Goal: Task Accomplishment & Management: Use online tool/utility

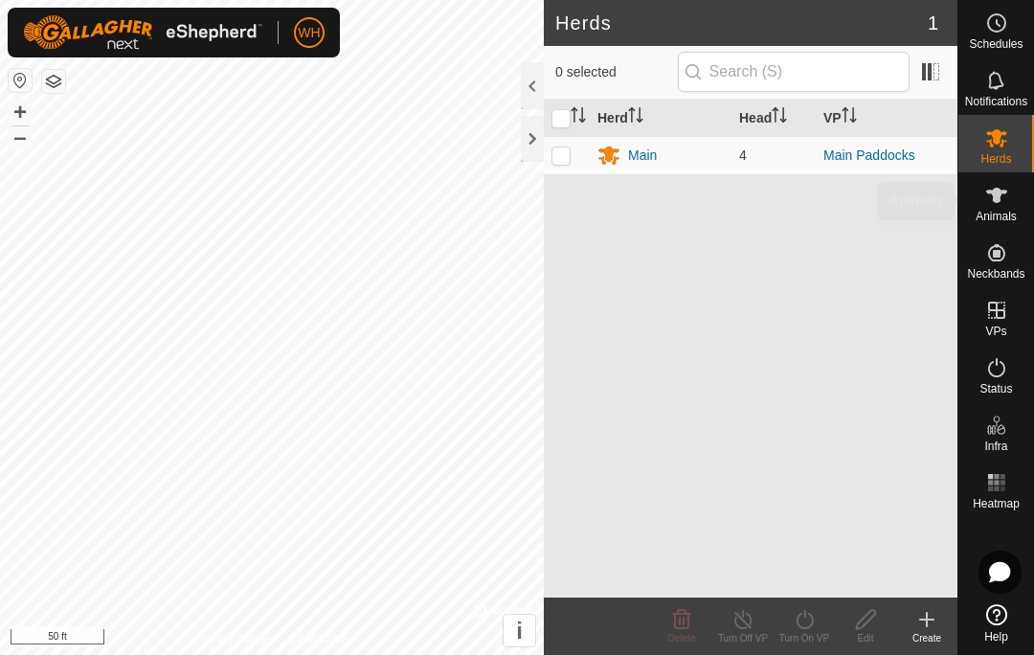
click at [1009, 211] on span "Animals" at bounding box center [995, 216] width 41 height 11
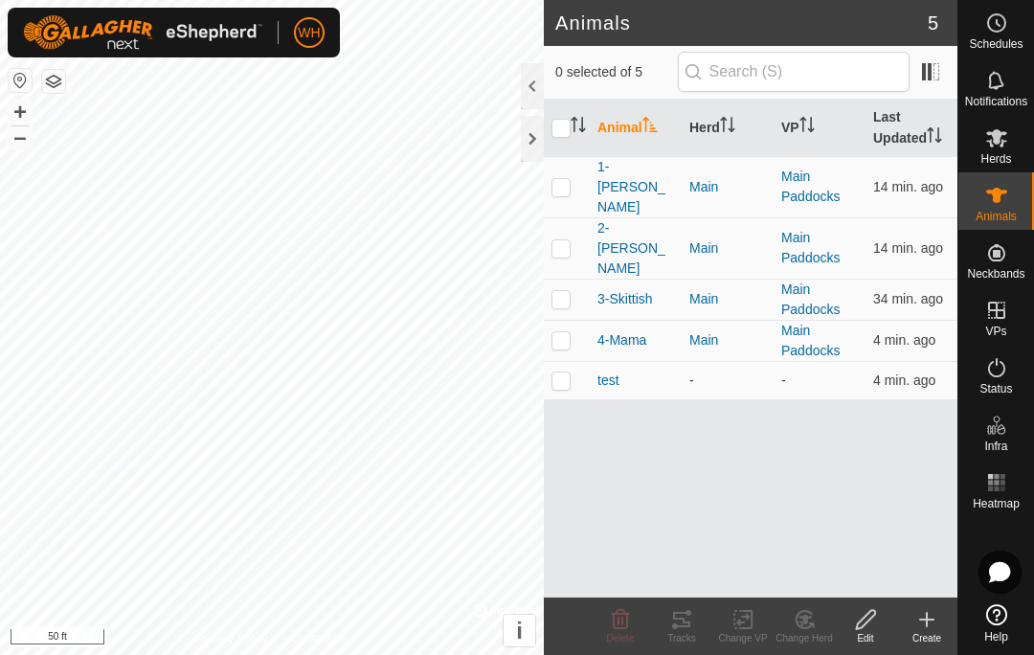
click at [566, 179] on p-checkbox at bounding box center [560, 186] width 19 height 15
click at [687, 635] on div "Tracks" at bounding box center [681, 638] width 61 height 14
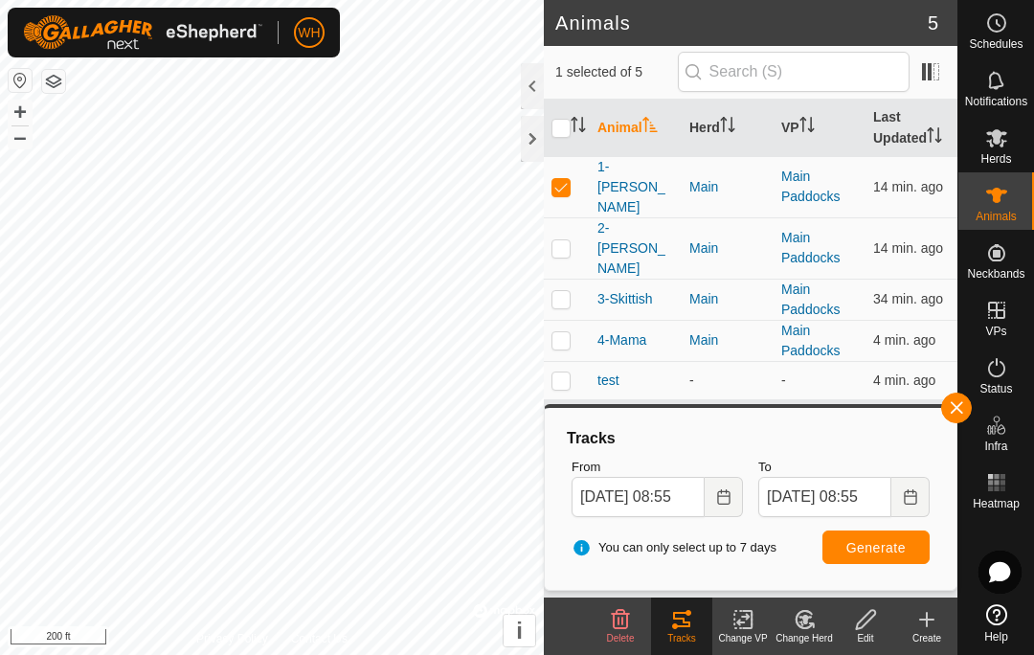
click at [560, 181] on p-checkbox at bounding box center [560, 186] width 19 height 15
checkbox input "false"
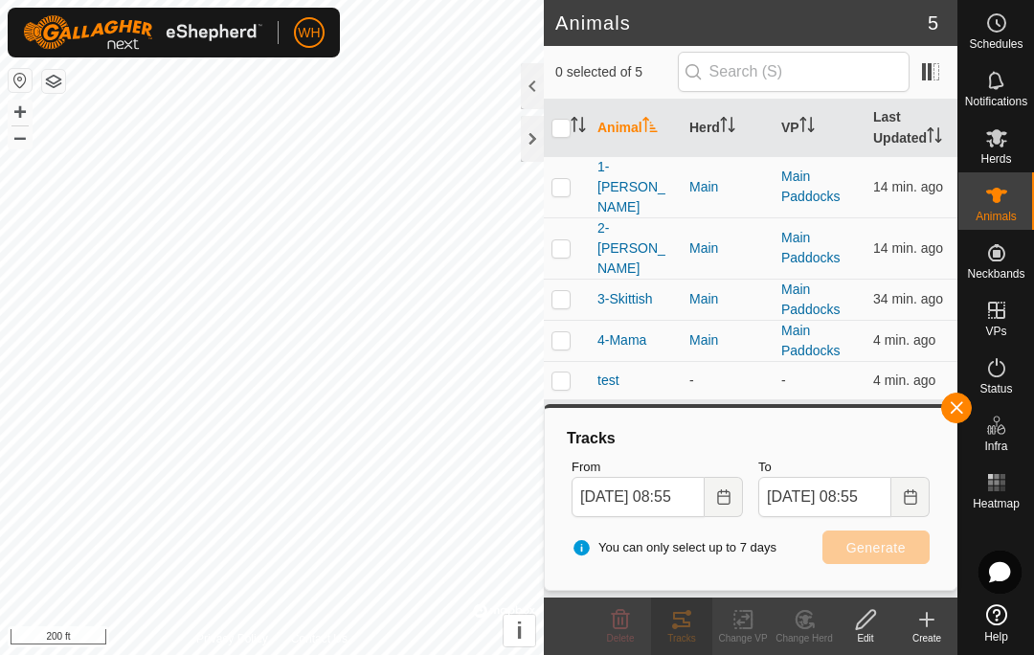
click at [568, 240] on p-checkbox at bounding box center [560, 247] width 19 height 15
checkbox input "true"
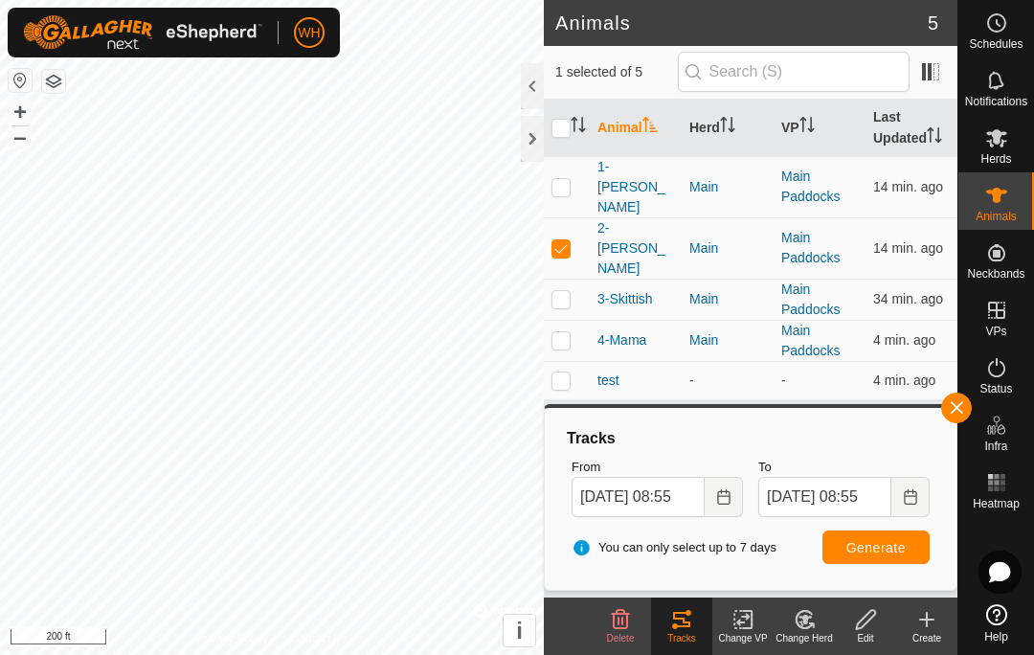
click at [568, 291] on p-checkbox at bounding box center [560, 298] width 19 height 15
checkbox input "true"
click at [563, 332] on p-checkbox at bounding box center [560, 339] width 19 height 15
click at [880, 543] on span "Generate" at bounding box center [875, 547] width 59 height 15
click at [565, 332] on p-checkbox at bounding box center [560, 339] width 19 height 15
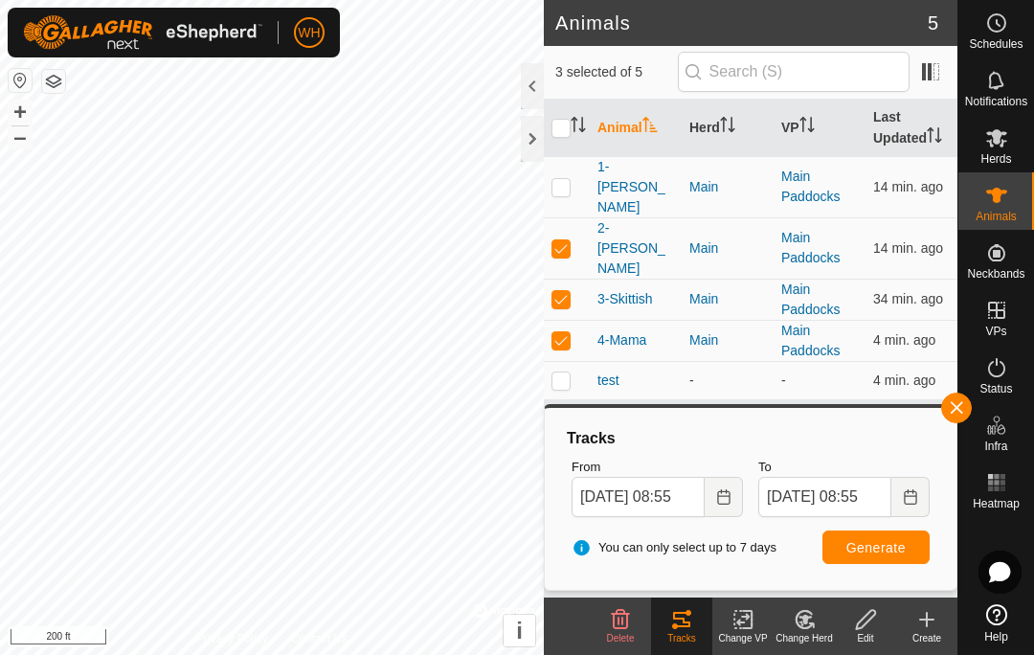
checkbox input "false"
click at [565, 291] on p-checkbox at bounding box center [560, 298] width 19 height 15
checkbox input "false"
click at [901, 533] on button "Generate" at bounding box center [875, 546] width 107 height 33
click at [573, 230] on td at bounding box center [567, 247] width 46 height 61
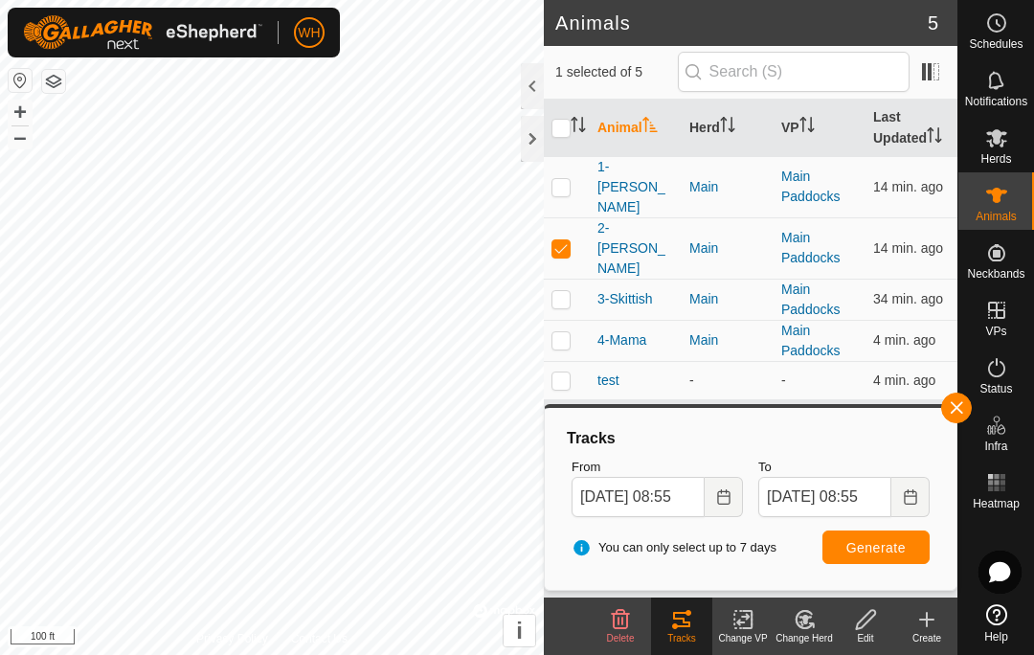
checkbox input "false"
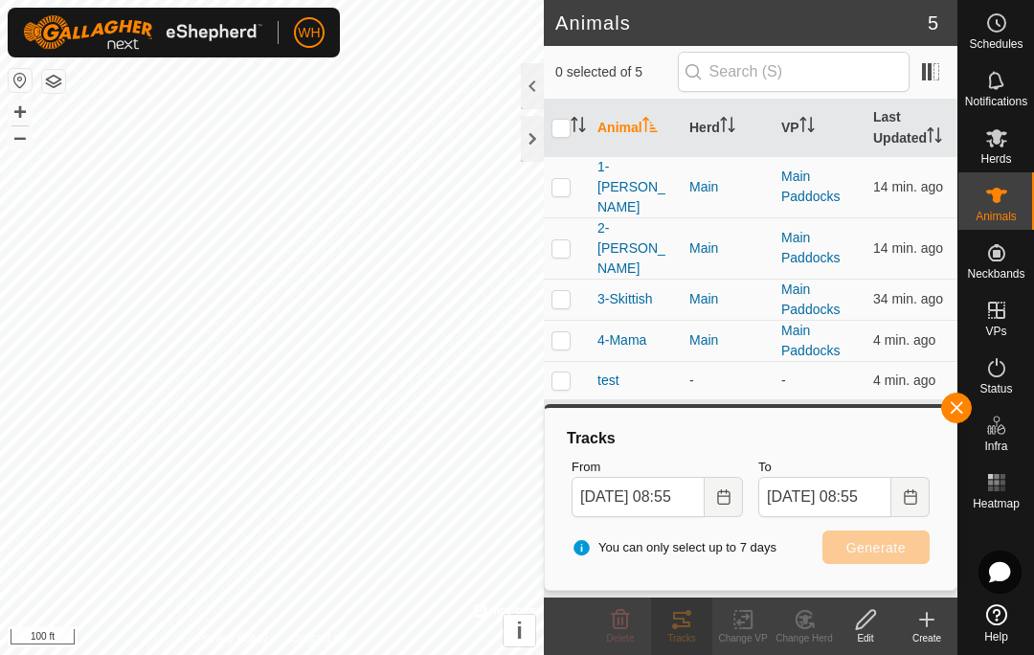
click at [568, 291] on p-checkbox at bounding box center [560, 298] width 19 height 15
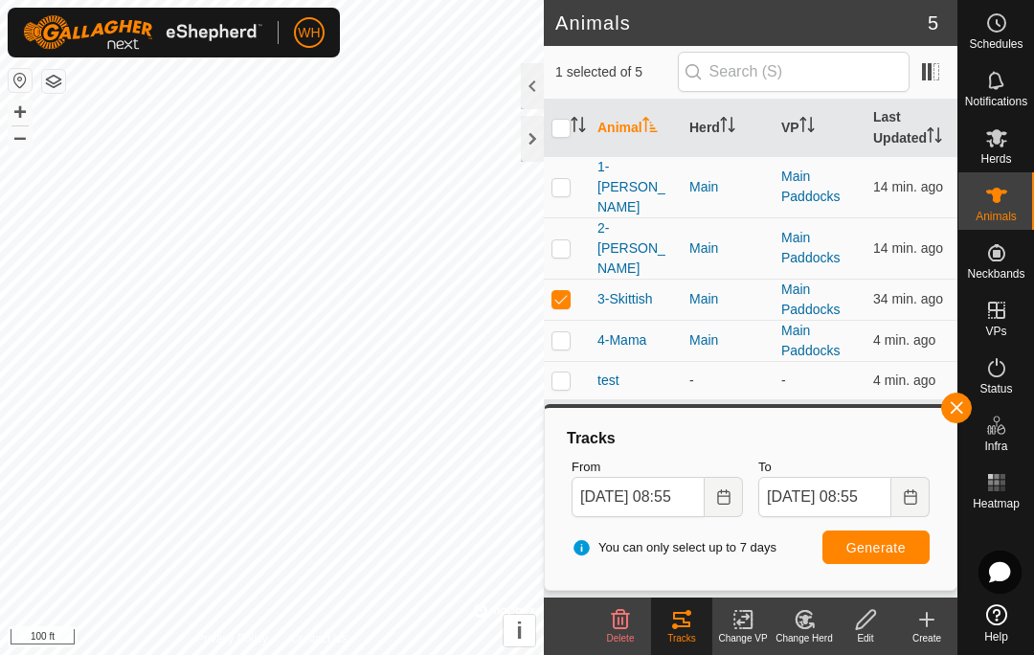
click at [874, 540] on span "Generate" at bounding box center [875, 547] width 59 height 15
click at [566, 291] on p-checkbox at bounding box center [560, 298] width 19 height 15
checkbox input "false"
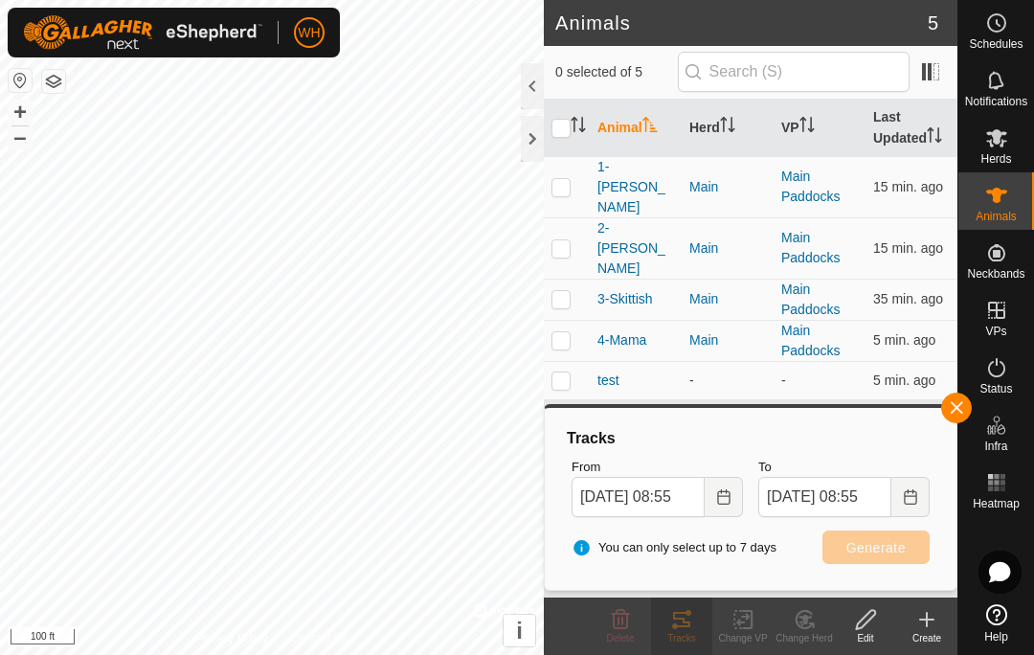
click at [564, 332] on p-checkbox at bounding box center [560, 339] width 19 height 15
checkbox input "true"
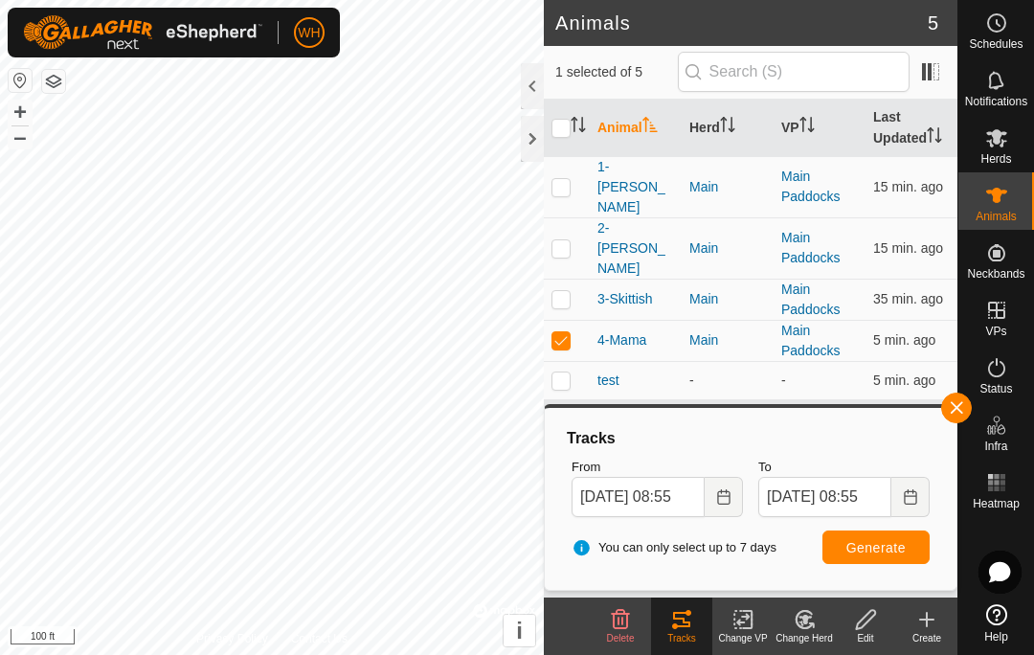
click at [890, 552] on span "Generate" at bounding box center [875, 547] width 59 height 15
